Goal: Information Seeking & Learning: Learn about a topic

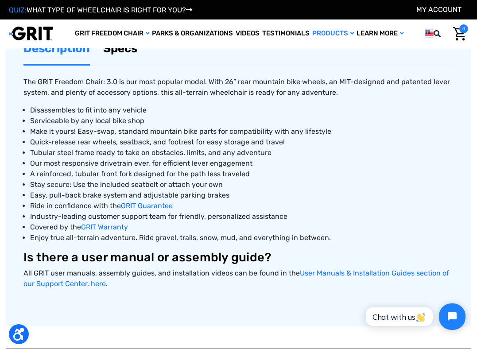
scroll to position [335, 0]
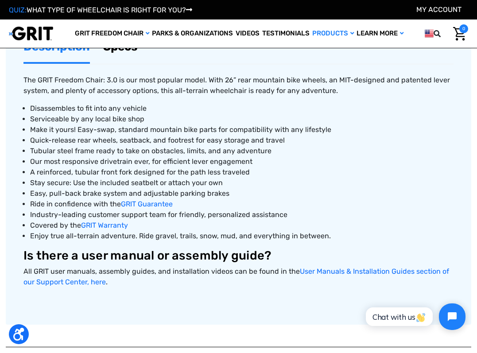
click at [95, 118] on span "Serviceable by any local bike shop" at bounding box center [87, 119] width 114 height 8
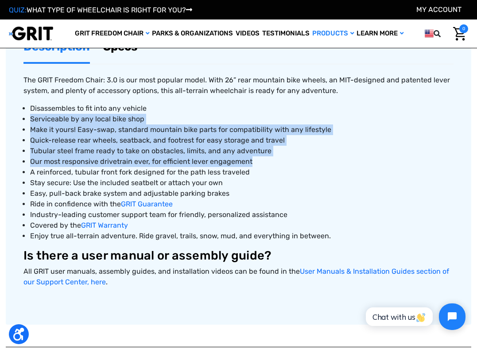
drag, startPoint x: 95, startPoint y: 118, endPoint x: 108, endPoint y: 162, distance: 46.1
click at [108, 162] on ul "Disassembles to fit into any vehicle Serviceable by any local bike shop Make it…" at bounding box center [238, 172] width 430 height 138
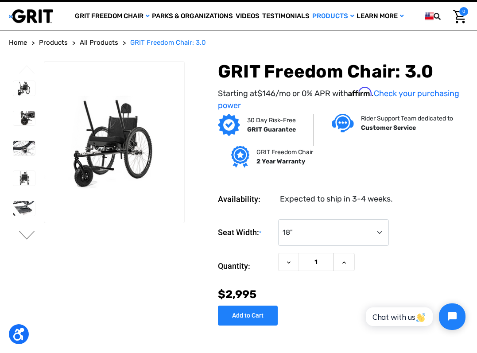
scroll to position [0, 0]
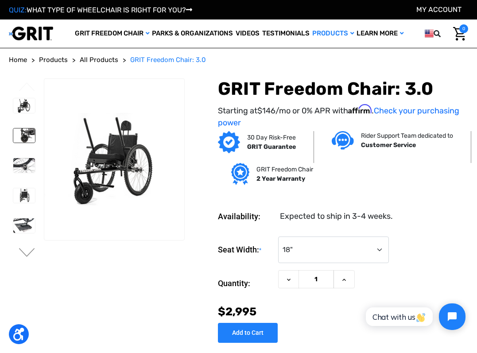
click at [30, 131] on img at bounding box center [24, 135] width 22 height 15
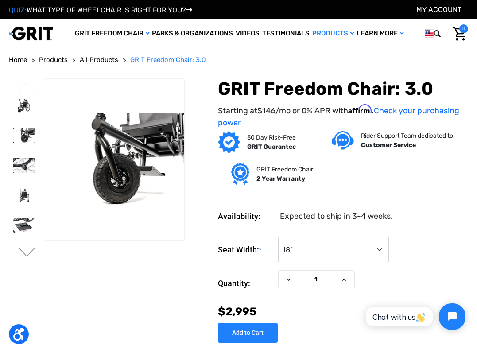
click at [25, 166] on img at bounding box center [24, 165] width 22 height 15
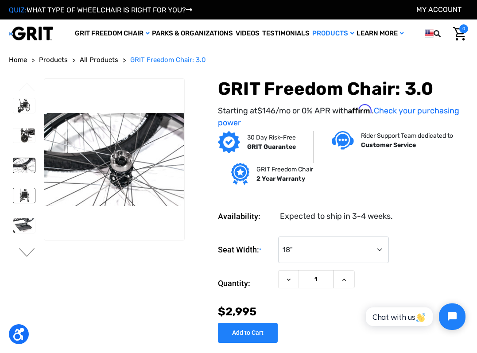
click at [25, 189] on img at bounding box center [24, 195] width 22 height 15
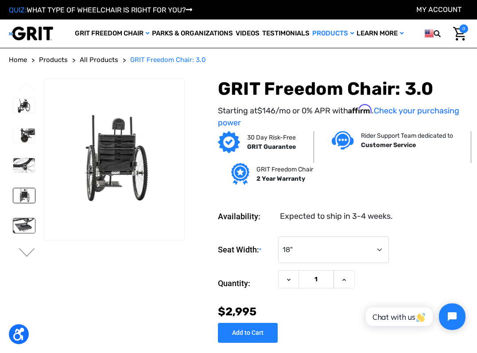
click at [23, 223] on img at bounding box center [24, 225] width 22 height 15
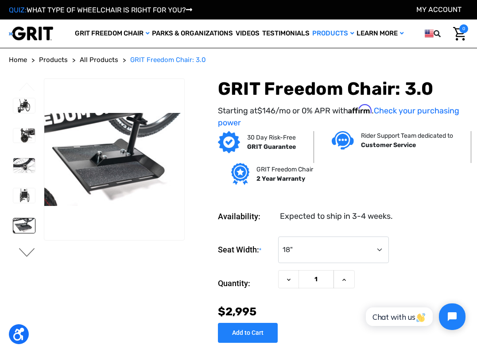
click at [23, 250] on button "Next" at bounding box center [27, 253] width 19 height 11
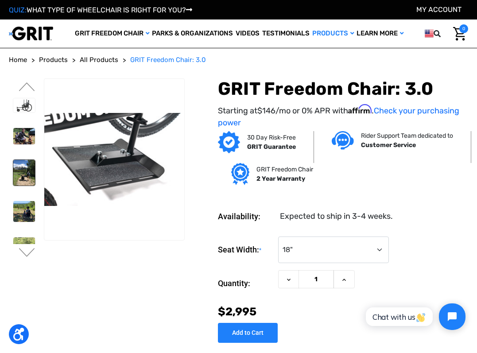
click at [28, 162] on img at bounding box center [24, 172] width 22 height 25
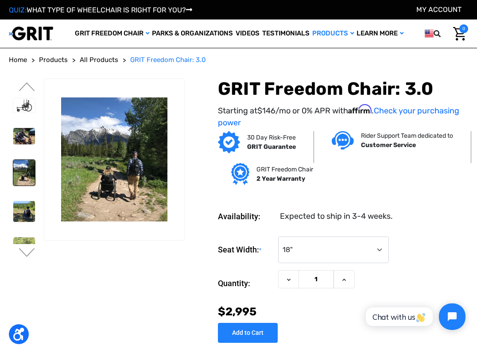
click at [24, 190] on div at bounding box center [24, 109] width 30 height 331
click at [25, 206] on img at bounding box center [24, 211] width 22 height 21
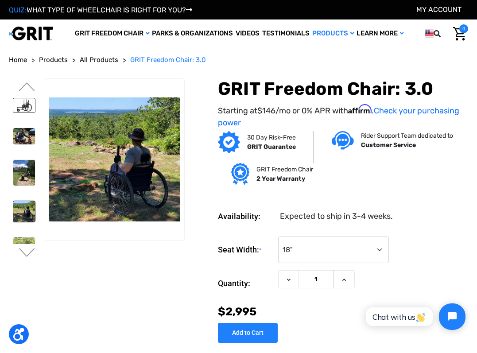
click at [22, 108] on img at bounding box center [24, 105] width 22 height 15
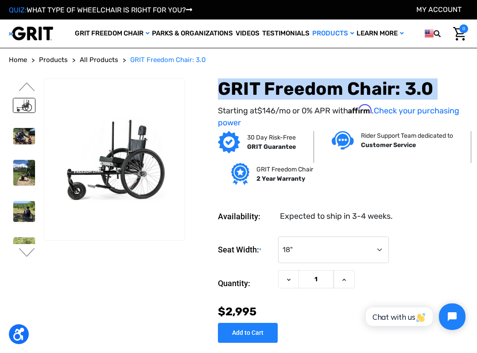
drag, startPoint x: 217, startPoint y: 89, endPoint x: 425, endPoint y: 100, distance: 208.4
click at [426, 100] on div "GRIT Freedom Chair: 3.0 Starting at $146 /mo or 0% APR with Affirm . Check your…" at bounding box center [343, 103] width 250 height 50
click at [27, 129] on img at bounding box center [24, 136] width 22 height 16
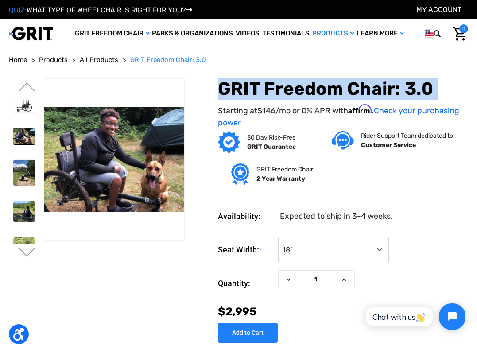
click at [22, 151] on div at bounding box center [24, 109] width 30 height 331
click at [24, 169] on img at bounding box center [24, 172] width 22 height 25
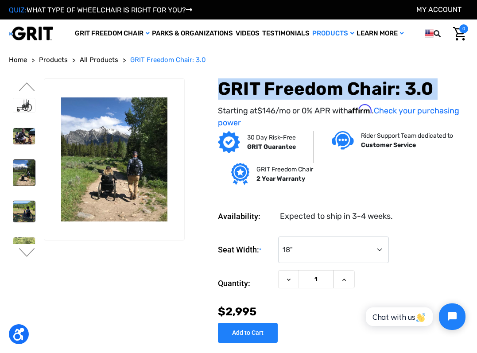
click at [24, 208] on img at bounding box center [24, 211] width 22 height 21
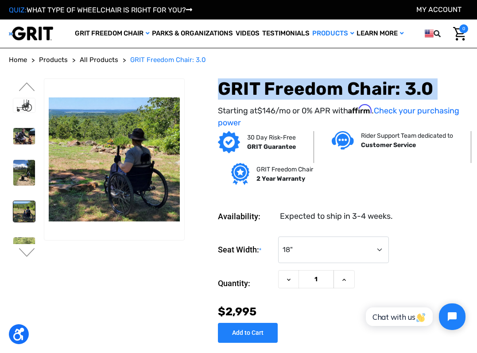
click at [22, 234] on li at bounding box center [24, 247] width 30 height 28
click at [22, 240] on img at bounding box center [24, 246] width 22 height 19
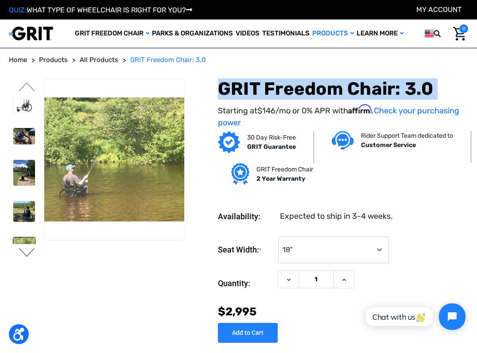
click at [24, 254] on button "Next" at bounding box center [27, 253] width 19 height 11
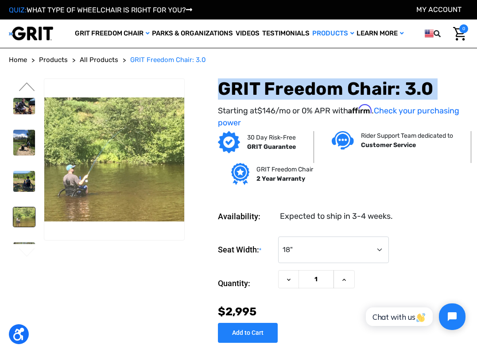
click at [31, 215] on img at bounding box center [24, 216] width 22 height 19
click at [25, 239] on li at bounding box center [24, 255] width 30 height 34
click at [27, 242] on link at bounding box center [24, 255] width 23 height 26
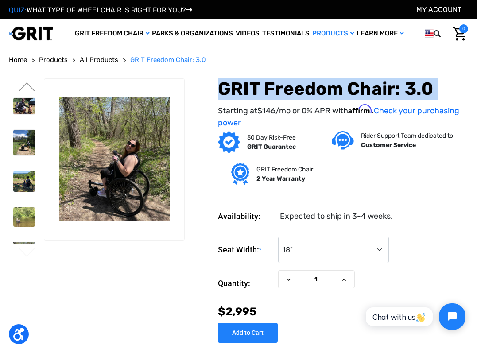
copy div "GRIT Freedom Chair: 3.0"
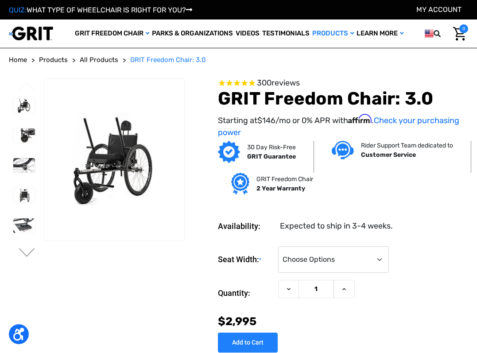
click at [226, 98] on h1 "GRIT Freedom Chair: 3.0" at bounding box center [343, 98] width 250 height 21
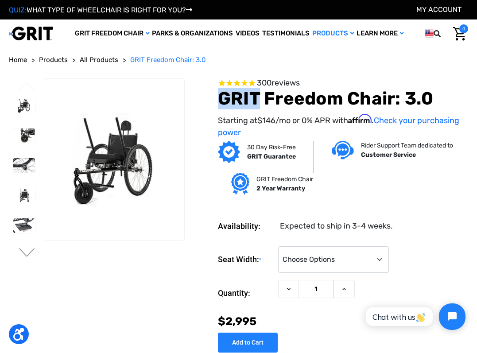
click at [226, 98] on h1 "GRIT Freedom Chair: 3.0" at bounding box center [343, 98] width 250 height 21
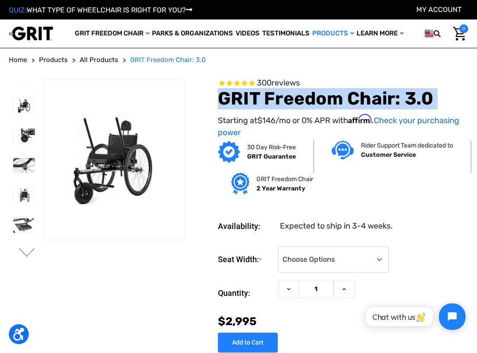
click at [226, 98] on h1 "GRIT Freedom Chair: 3.0" at bounding box center [343, 98] width 250 height 21
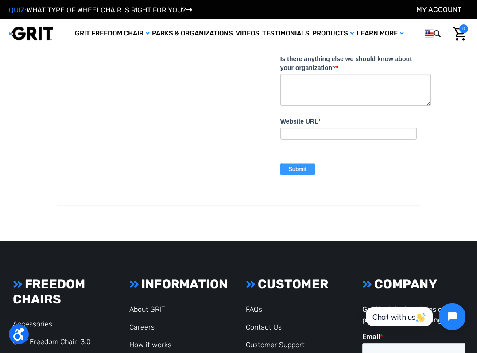
scroll to position [2250, 0]
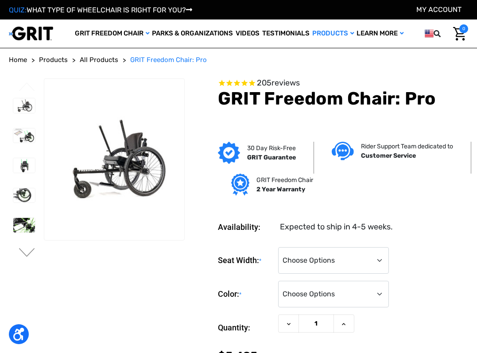
click at [318, 232] on section "Availability: Expected to ship in 4-5 weeks. Seat Width: * Choose Options 16" 1…" at bounding box center [329, 297] width 283 height 179
click at [325, 271] on select "Choose Options 16" 18" 20"" at bounding box center [333, 260] width 111 height 27
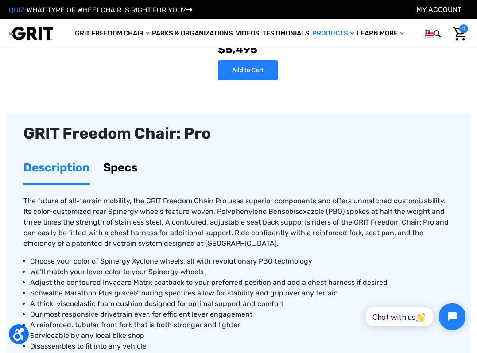
scroll to position [259, 0]
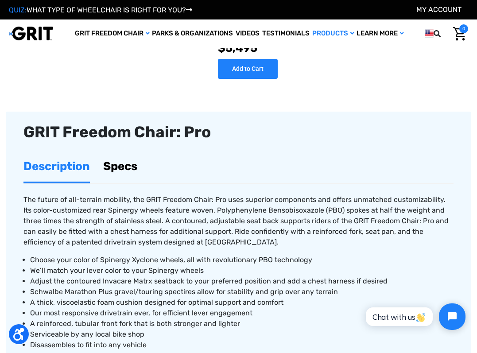
click at [174, 221] on span "The future of all-terrain mobility, the GRIT Freedom Chair: Pro uses superior c…" at bounding box center [235, 220] width 425 height 51
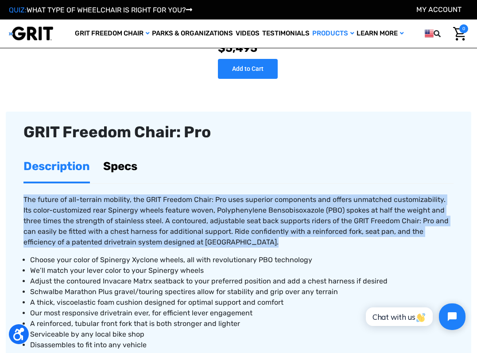
click at [174, 221] on span "The future of all-terrain mobility, the GRIT Freedom Chair: Pro uses superior c…" at bounding box center [235, 220] width 425 height 51
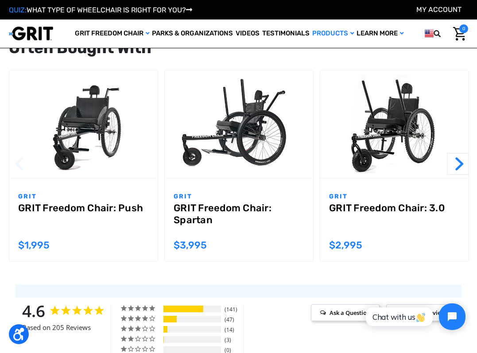
scroll to position [818, 0]
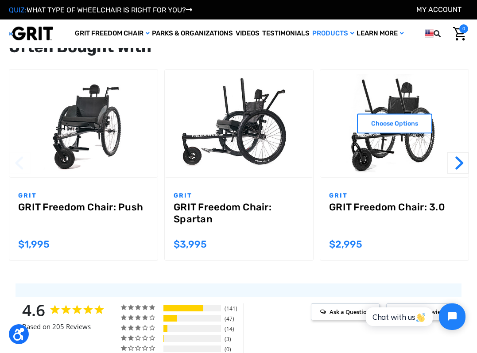
click at [377, 153] on img "GRIT Freedom Chair: 3.0,$2,995.00\a" at bounding box center [394, 123] width 148 height 99
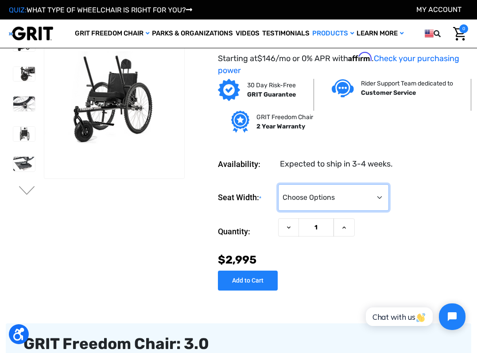
click at [311, 197] on select "Choose Options 16" 18" 20"" at bounding box center [333, 197] width 111 height 27
click at [371, 193] on select "Choose Options 16" 18" 20"" at bounding box center [333, 197] width 111 height 27
select select "325"
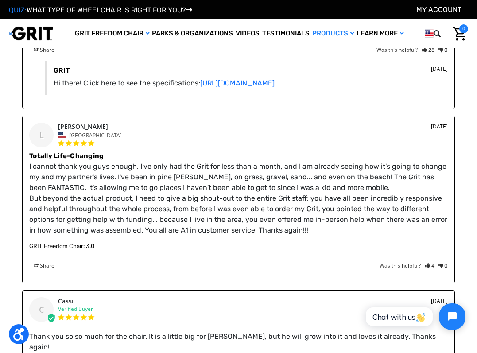
scroll to position [1363, 0]
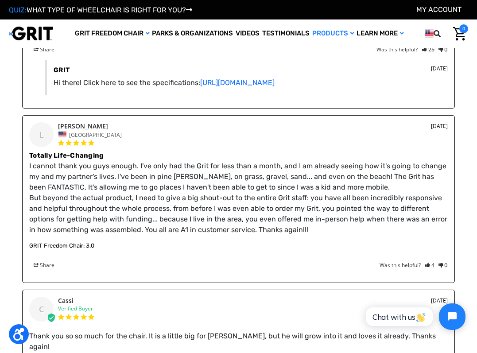
click at [101, 180] on p "I cannot thank you guys enough. I've only had the Grit for less than a month, a…" at bounding box center [238, 198] width 418 height 74
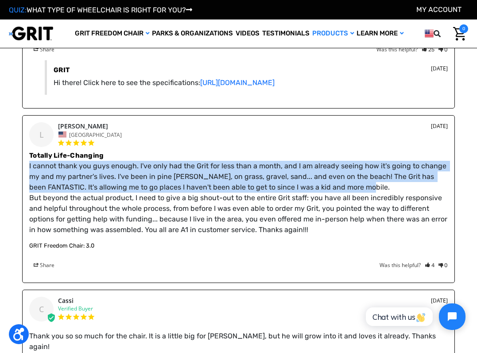
click at [101, 180] on p "I cannot thank you guys enough. I've only had the Grit for less than a month, a…" at bounding box center [238, 198] width 418 height 74
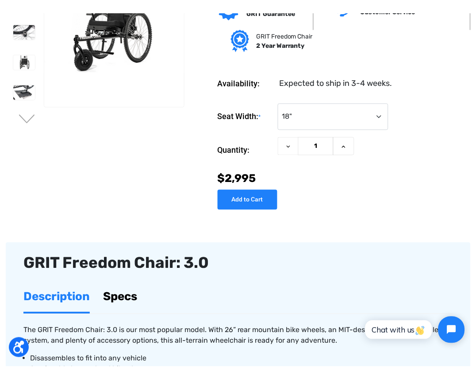
scroll to position [0, 0]
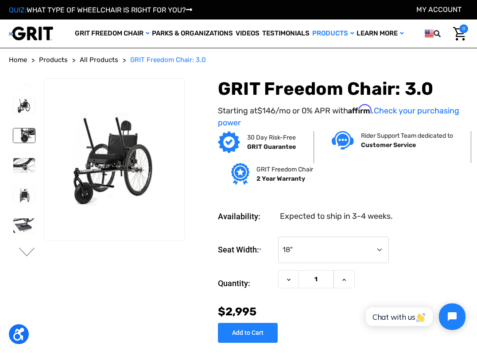
click at [28, 128] on link at bounding box center [24, 135] width 23 height 15
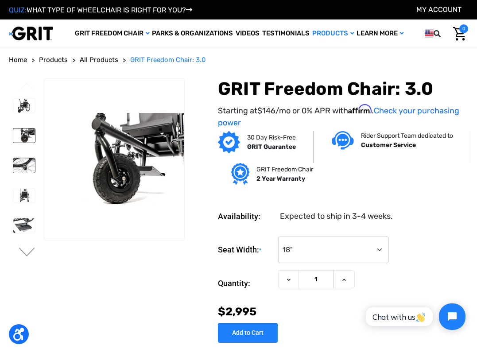
click at [18, 166] on img at bounding box center [24, 165] width 22 height 15
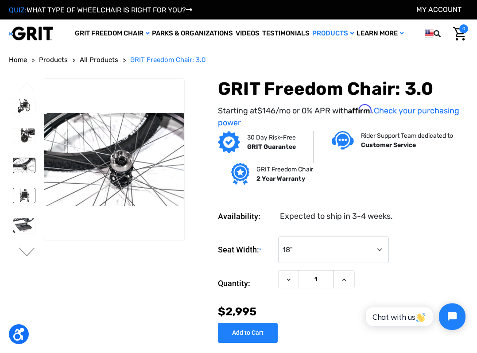
click at [21, 189] on img at bounding box center [24, 195] width 22 height 15
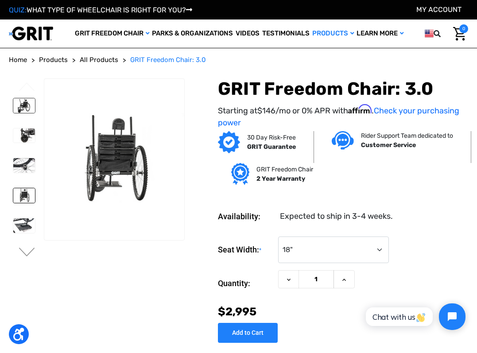
click at [30, 102] on img at bounding box center [24, 105] width 22 height 15
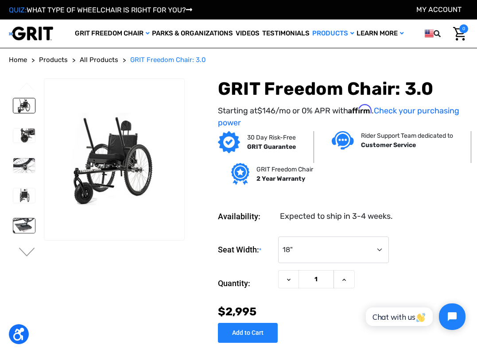
click at [20, 227] on img at bounding box center [24, 225] width 22 height 15
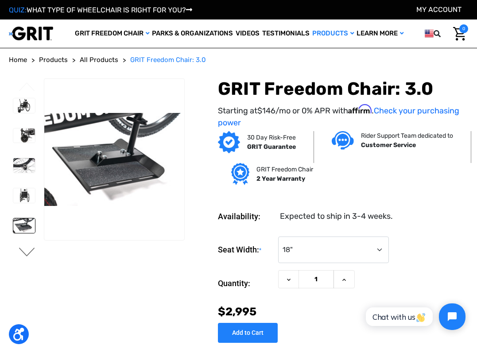
click at [24, 248] on button "Next" at bounding box center [27, 252] width 19 height 11
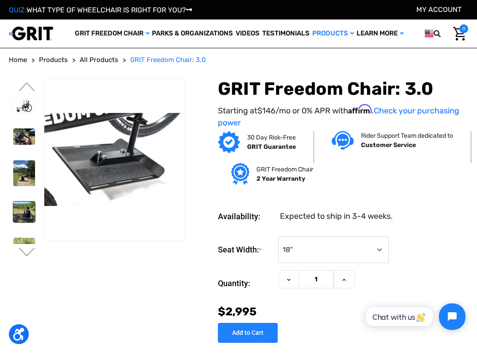
click at [24, 202] on img at bounding box center [24, 211] width 22 height 21
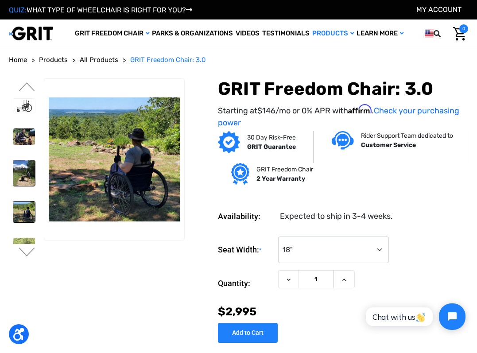
click at [23, 178] on img at bounding box center [24, 172] width 22 height 25
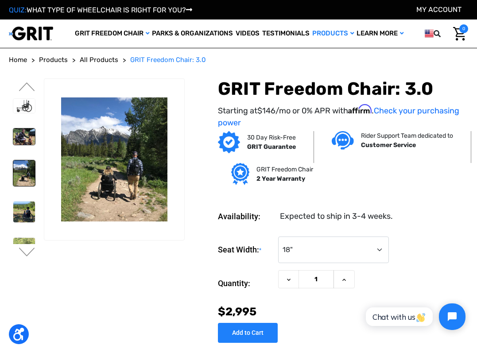
click at [21, 144] on img at bounding box center [24, 136] width 22 height 16
